Goal: Information Seeking & Learning: Compare options

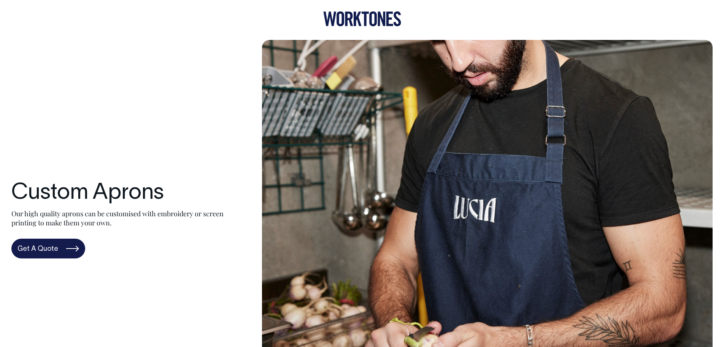
click at [356, 16] on icon at bounding box center [362, 18] width 78 height 15
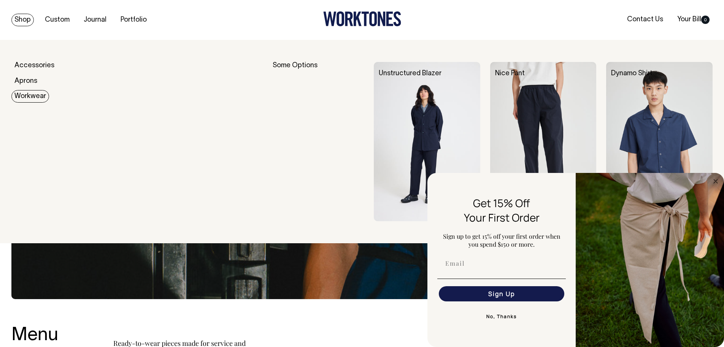
click at [27, 92] on link "Workwear" at bounding box center [30, 96] width 38 height 13
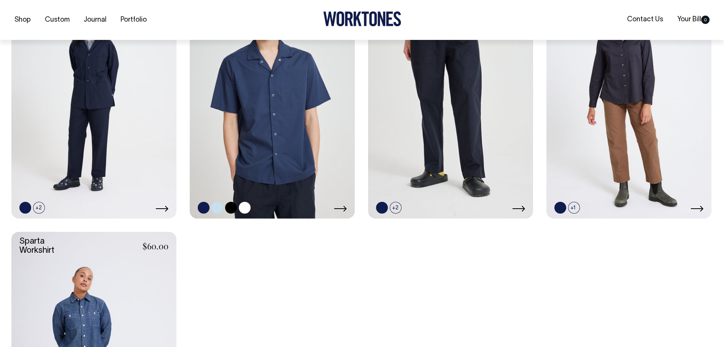
scroll to position [284, 0]
click at [270, 143] on link at bounding box center [272, 95] width 165 height 248
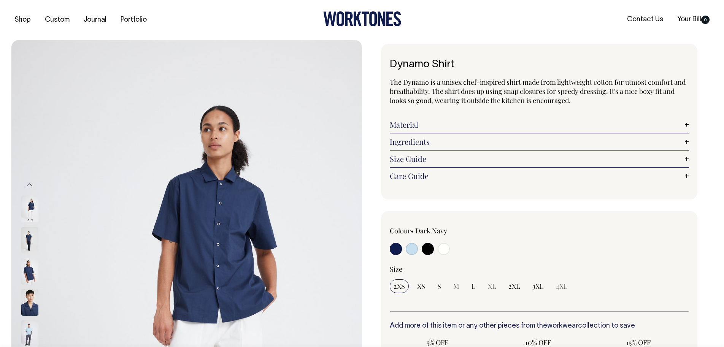
click at [410, 251] on input "radio" at bounding box center [412, 249] width 12 height 12
radio input "true"
select select "True Blue"
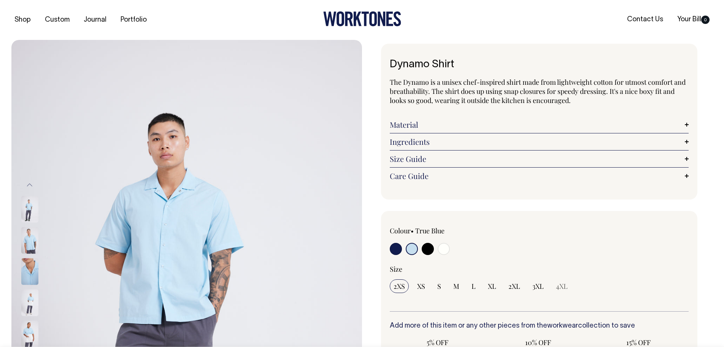
click at [431, 252] on input "radio" at bounding box center [428, 249] width 12 height 12
radio input "true"
select select "Black"
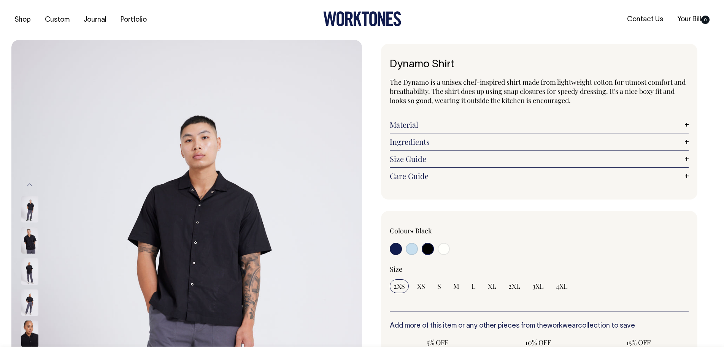
click at [441, 252] on input "radio" at bounding box center [444, 249] width 12 height 12
radio input "true"
select select "Off-White"
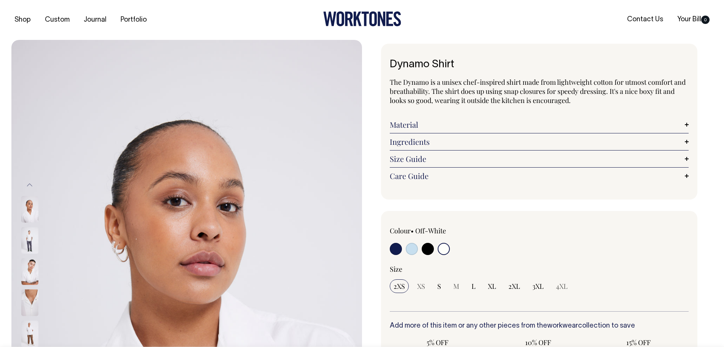
click at [426, 249] on input "radio" at bounding box center [428, 249] width 12 height 12
radio input "true"
select select "Black"
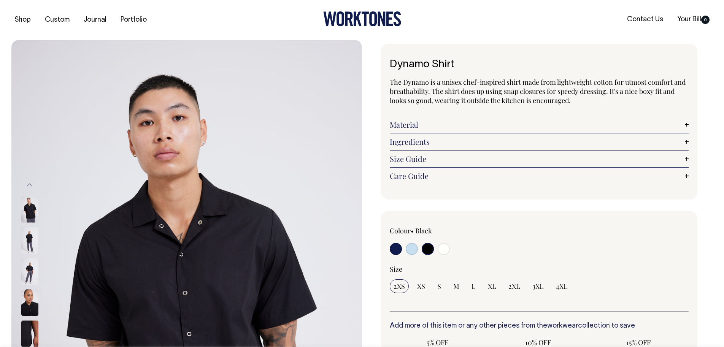
click at [441, 249] on input "radio" at bounding box center [444, 249] width 12 height 12
radio input "true"
select select "Off-White"
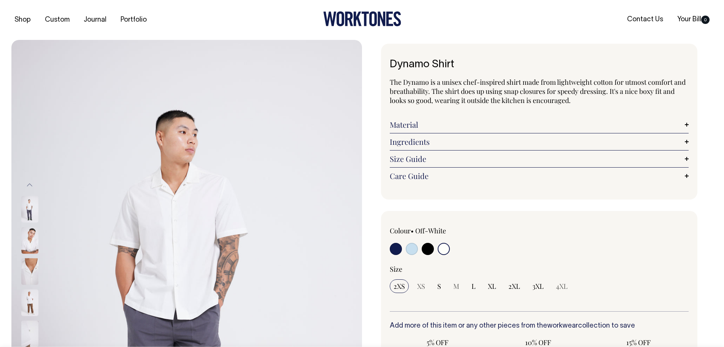
click at [425, 250] on input "radio" at bounding box center [428, 249] width 12 height 12
radio input "true"
select select "Black"
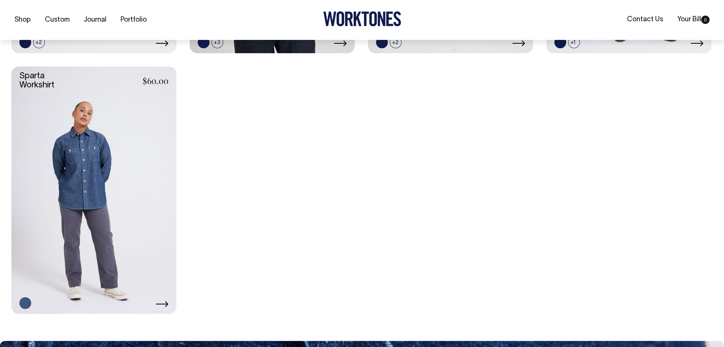
scroll to position [449, 0]
click at [117, 202] on link at bounding box center [93, 190] width 165 height 248
